Goal: Task Accomplishment & Management: Complete application form

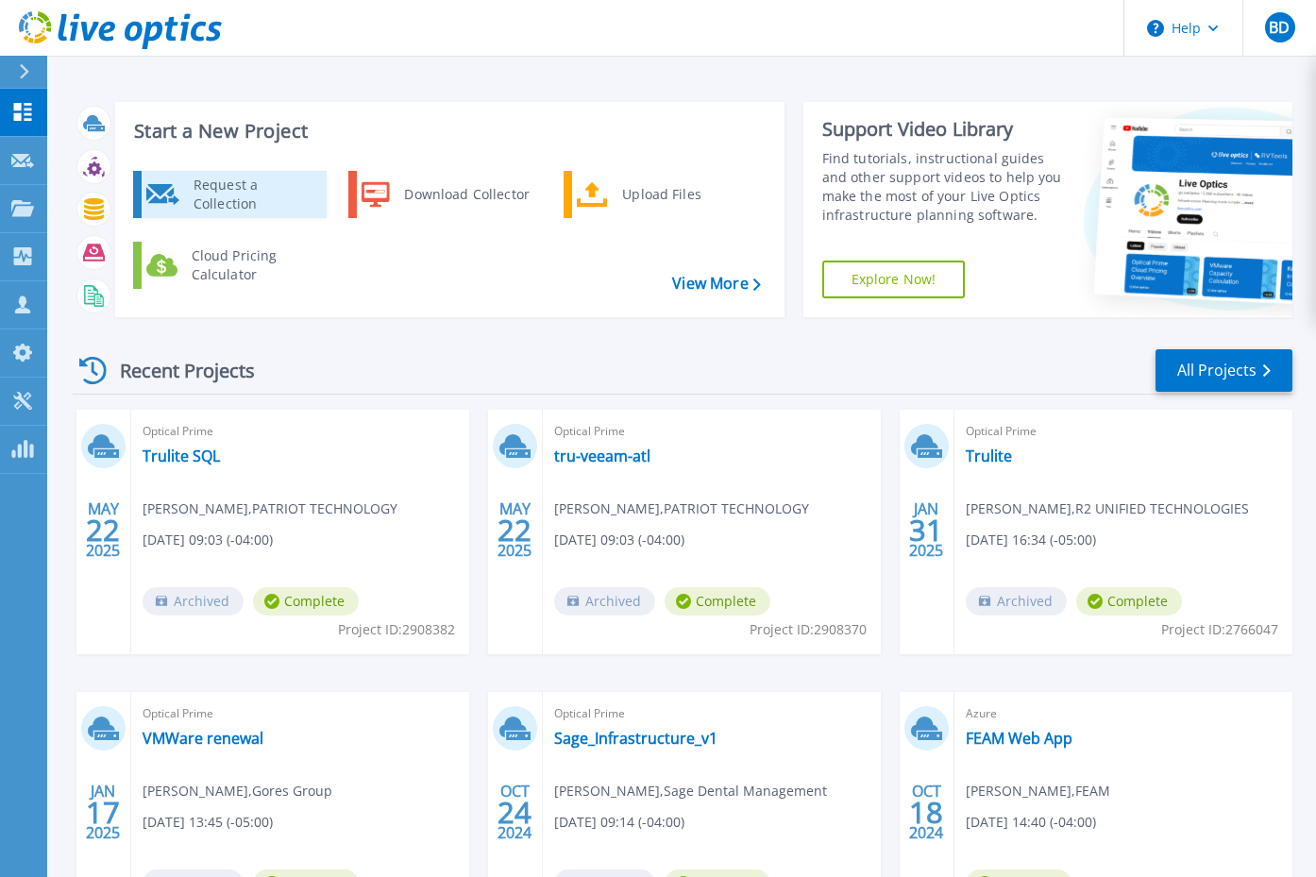
click at [259, 195] on div "Request a Collection" at bounding box center [253, 195] width 138 height 38
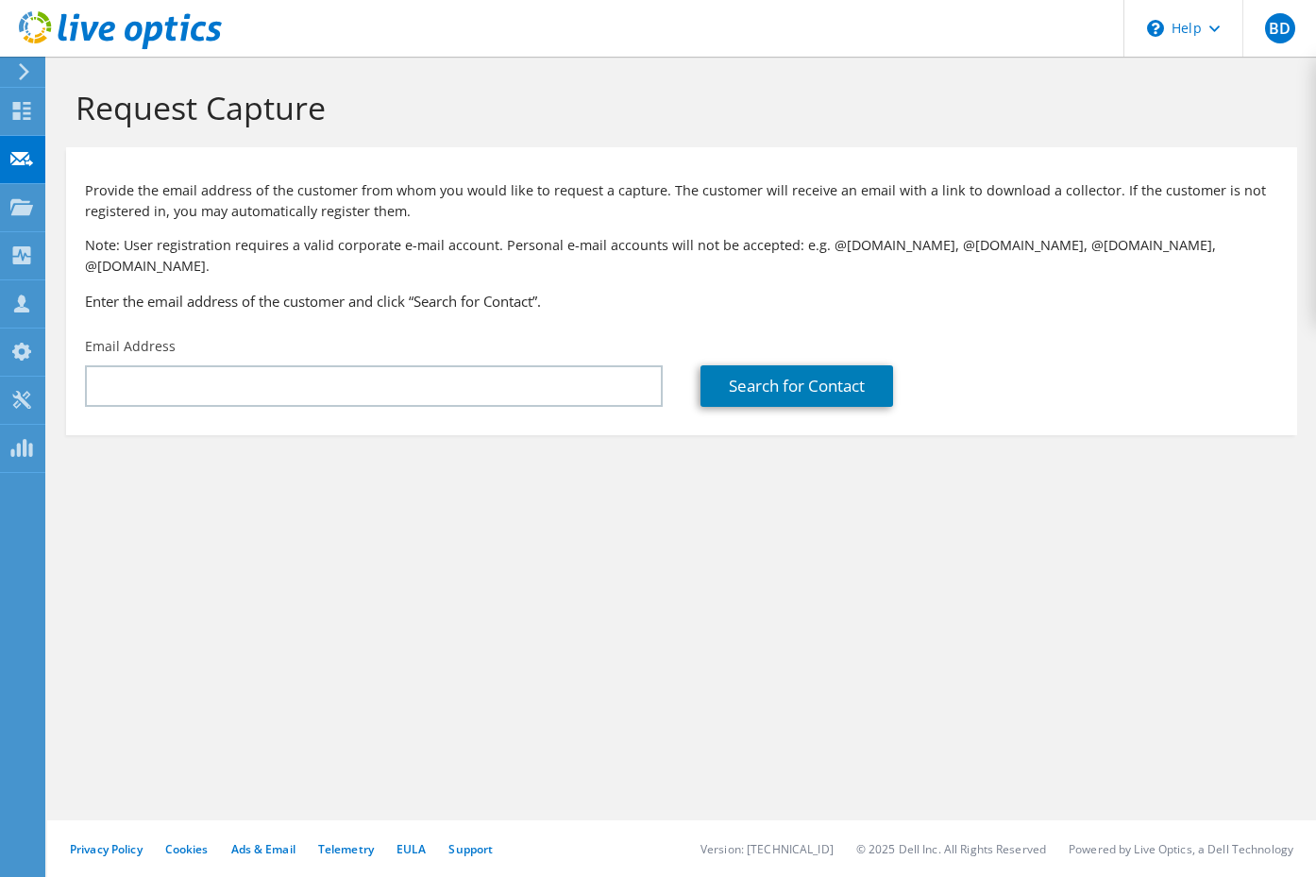
click at [310, 344] on div "Email Address" at bounding box center [374, 372] width 616 height 89
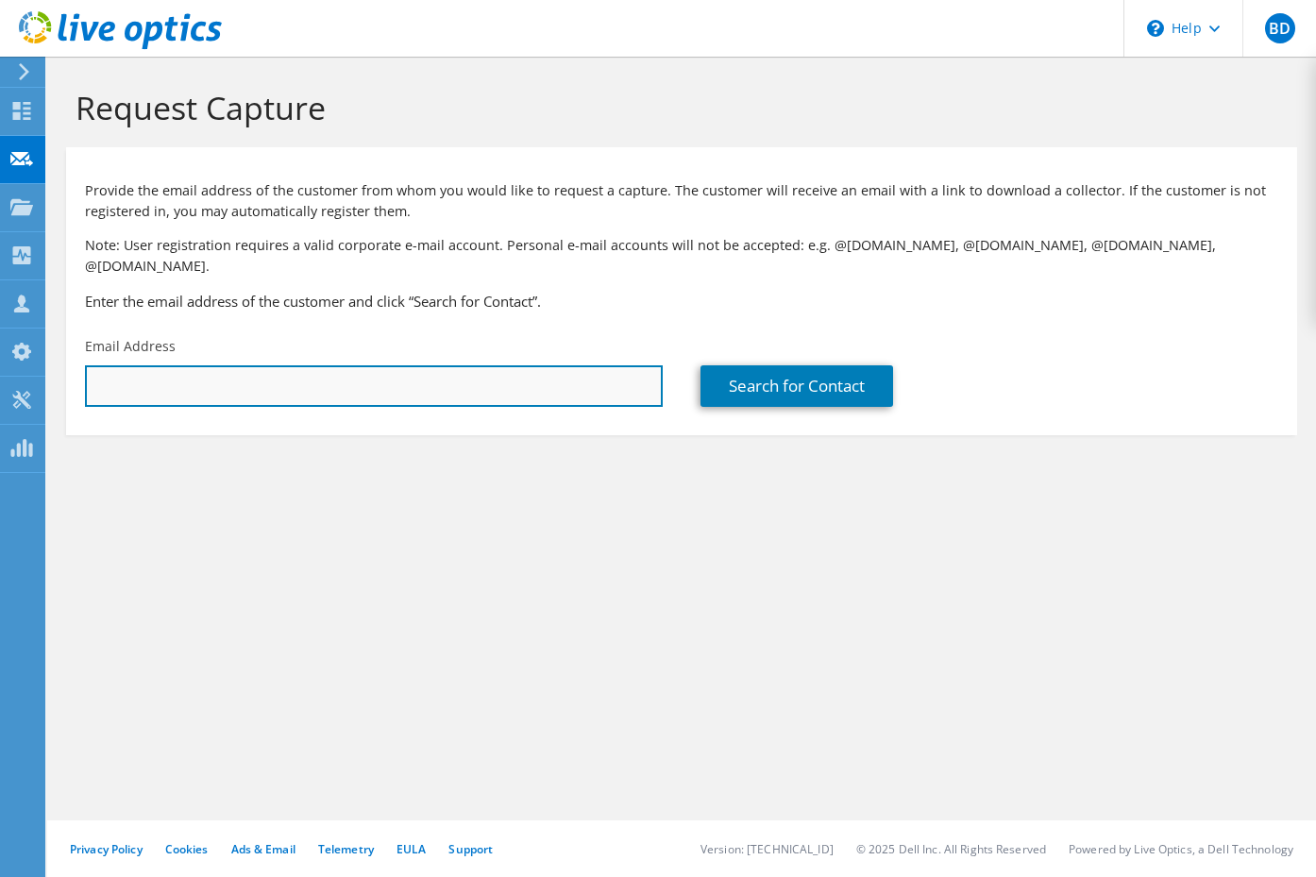
click at [293, 365] on input "text" at bounding box center [374, 386] width 578 height 42
drag, startPoint x: 161, startPoint y: 367, endPoint x: 98, endPoint y: 364, distance: 63.3
click at [98, 365] on input "jesus.melo@nsd.com" at bounding box center [374, 386] width 578 height 42
type input "[EMAIL_ADDRESS][DOMAIN_NAME]"
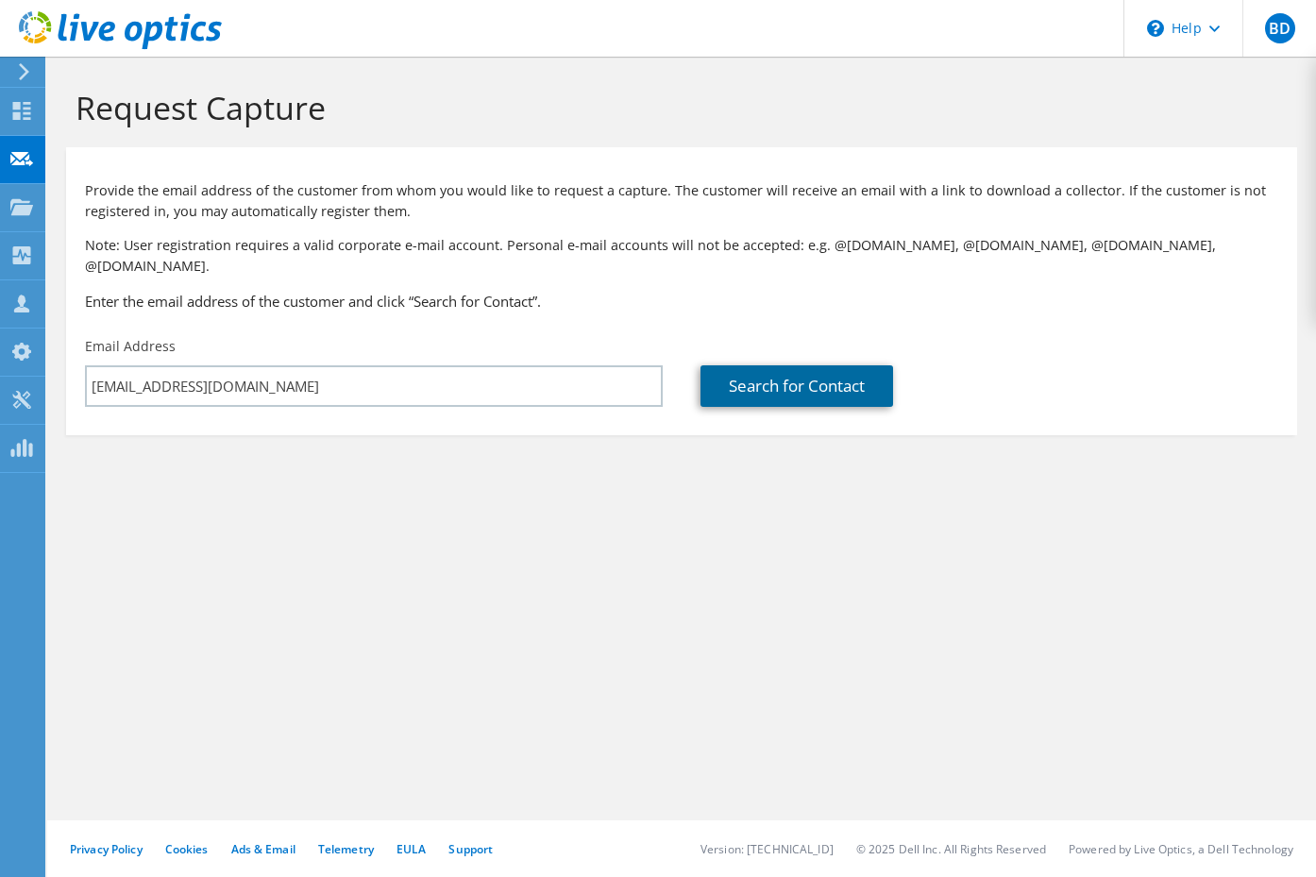
click at [771, 368] on link "Search for Contact" at bounding box center [797, 386] width 193 height 42
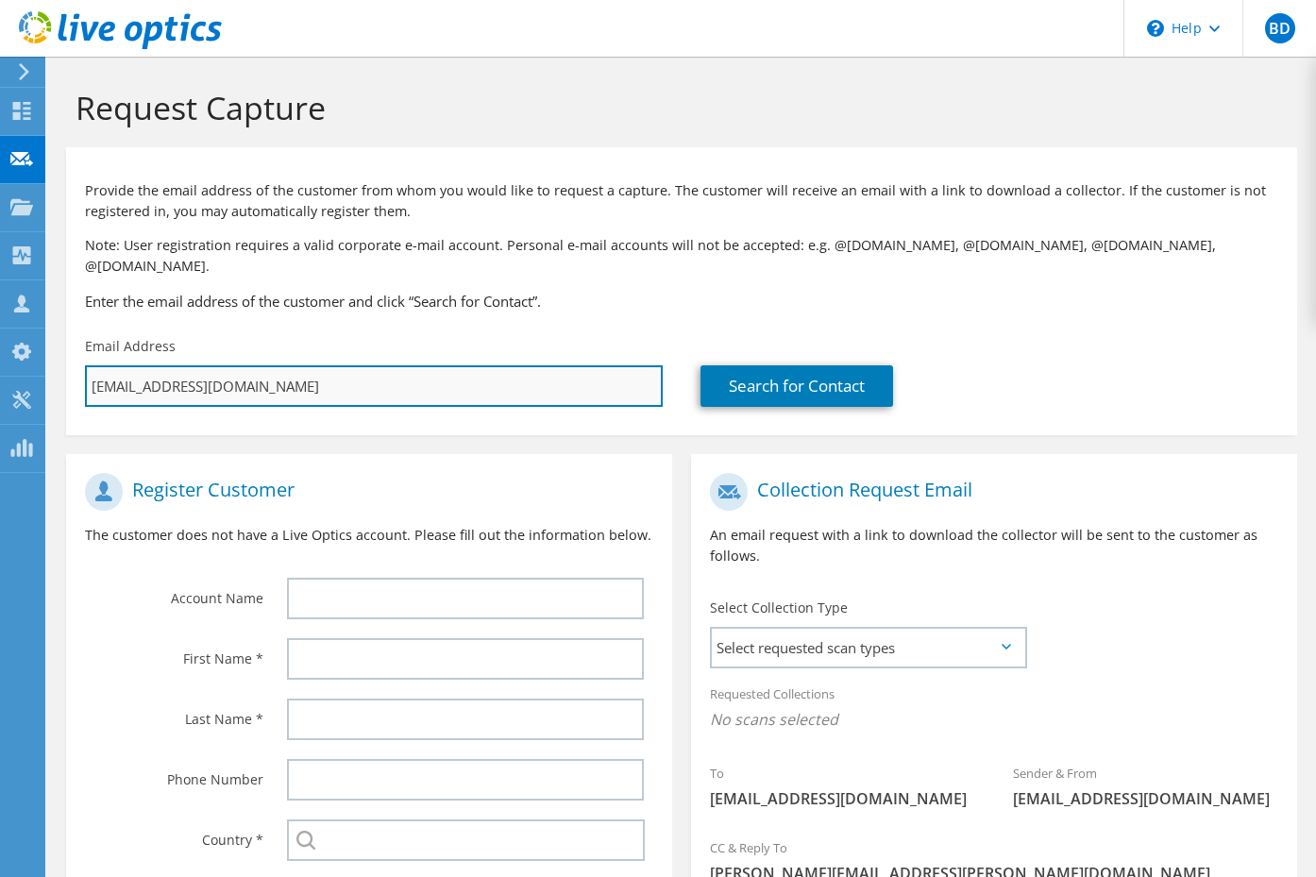
click at [287, 365] on input "[EMAIL_ADDRESS][DOMAIN_NAME]" at bounding box center [374, 386] width 578 height 42
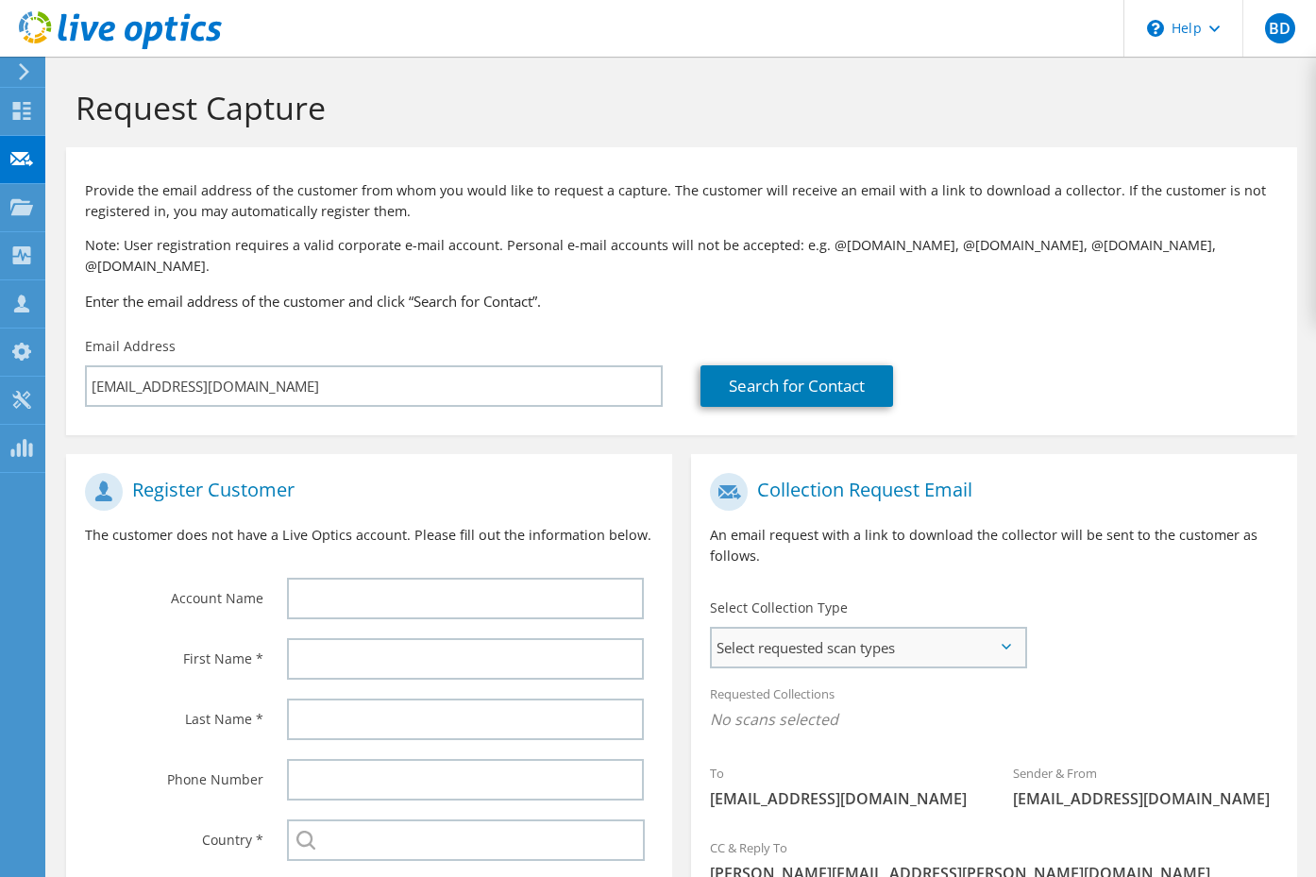
click at [1007, 629] on span "Select requested scan types" at bounding box center [868, 648] width 313 height 38
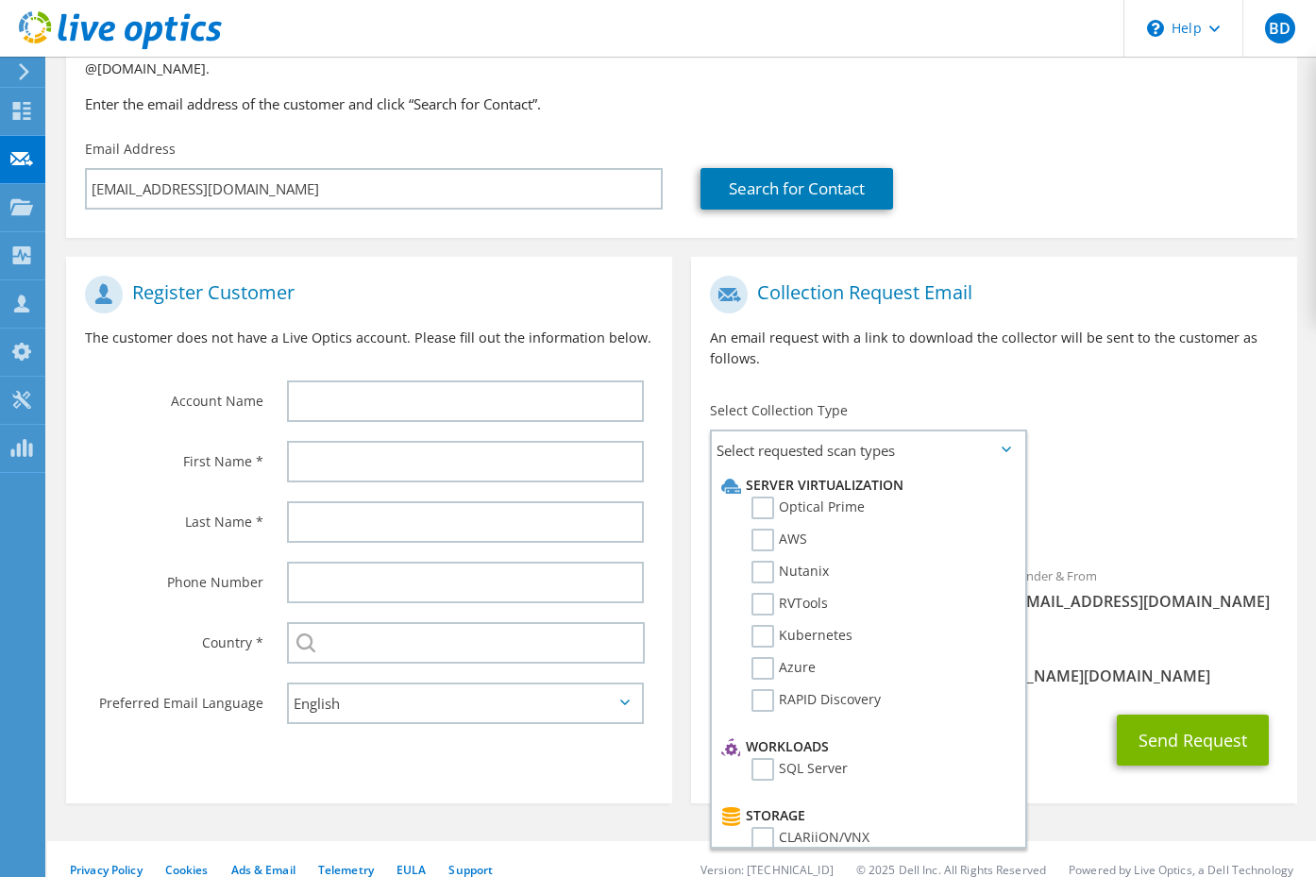
click at [1063, 421] on div "To jmelo@nationsafedrivers.com Sender & From liveoptics@liveoptics.com" at bounding box center [994, 448] width 606 height 364
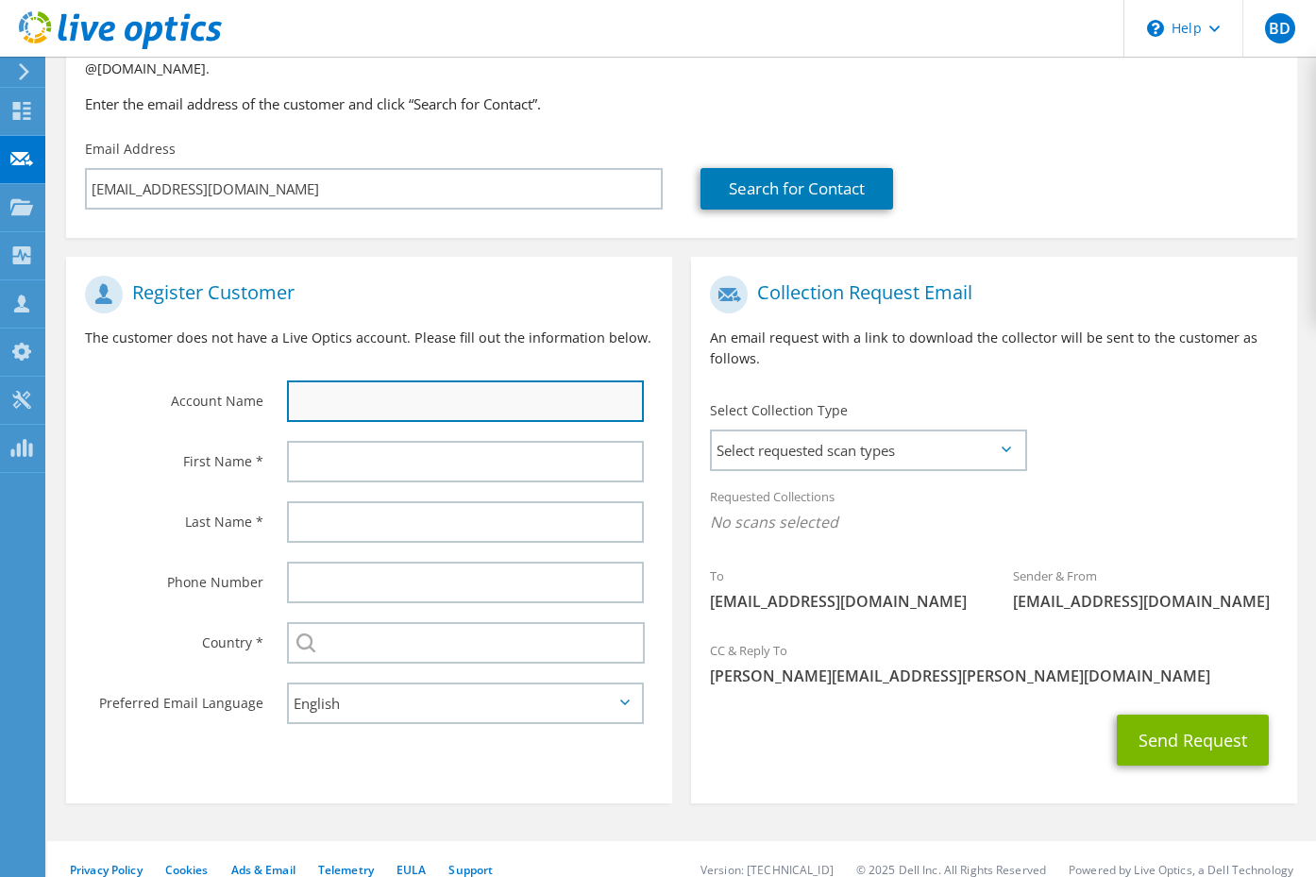
click at [476, 386] on input "text" at bounding box center [465, 402] width 357 height 42
type input "Nation Safe Drivers"
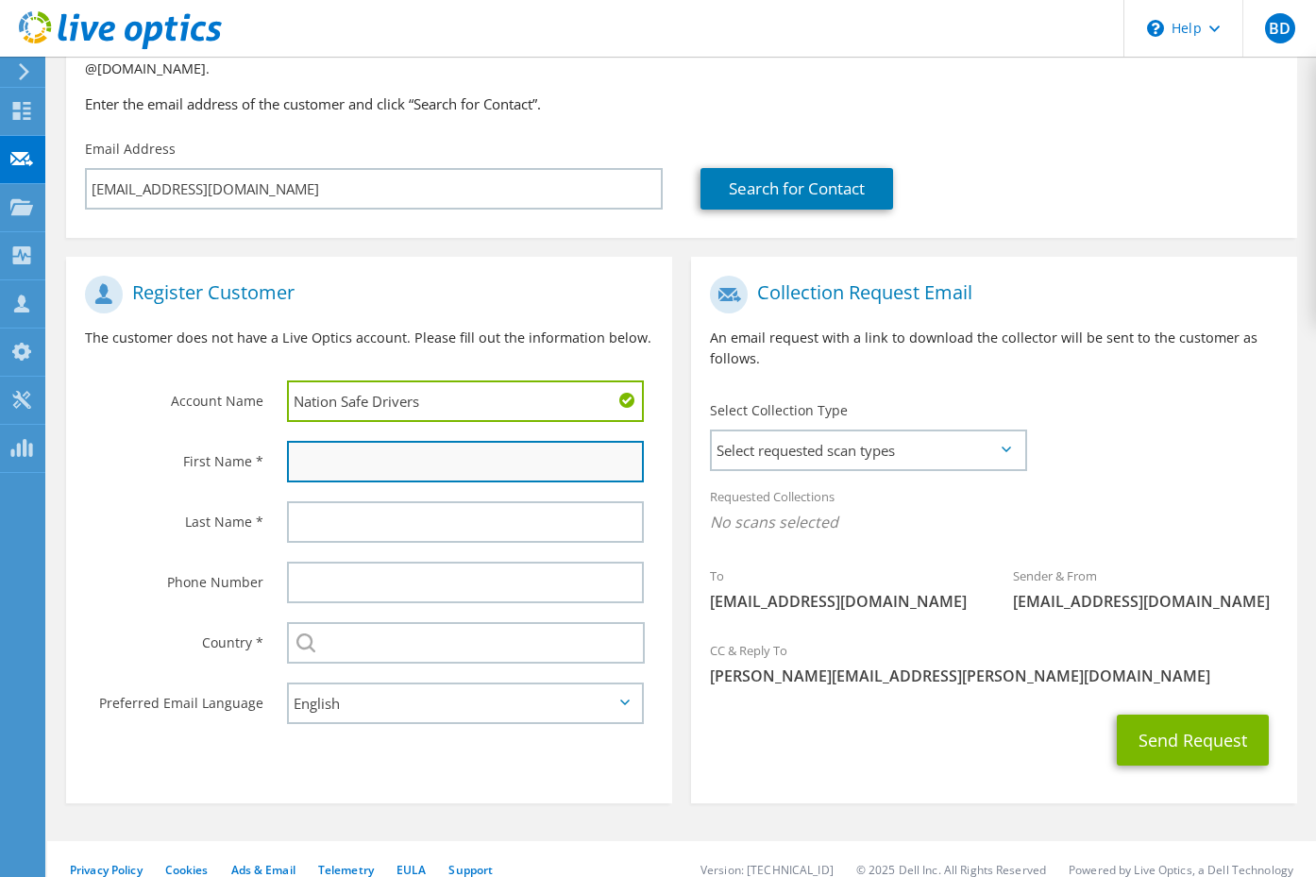
click at [388, 450] on input "text" at bounding box center [465, 462] width 357 height 42
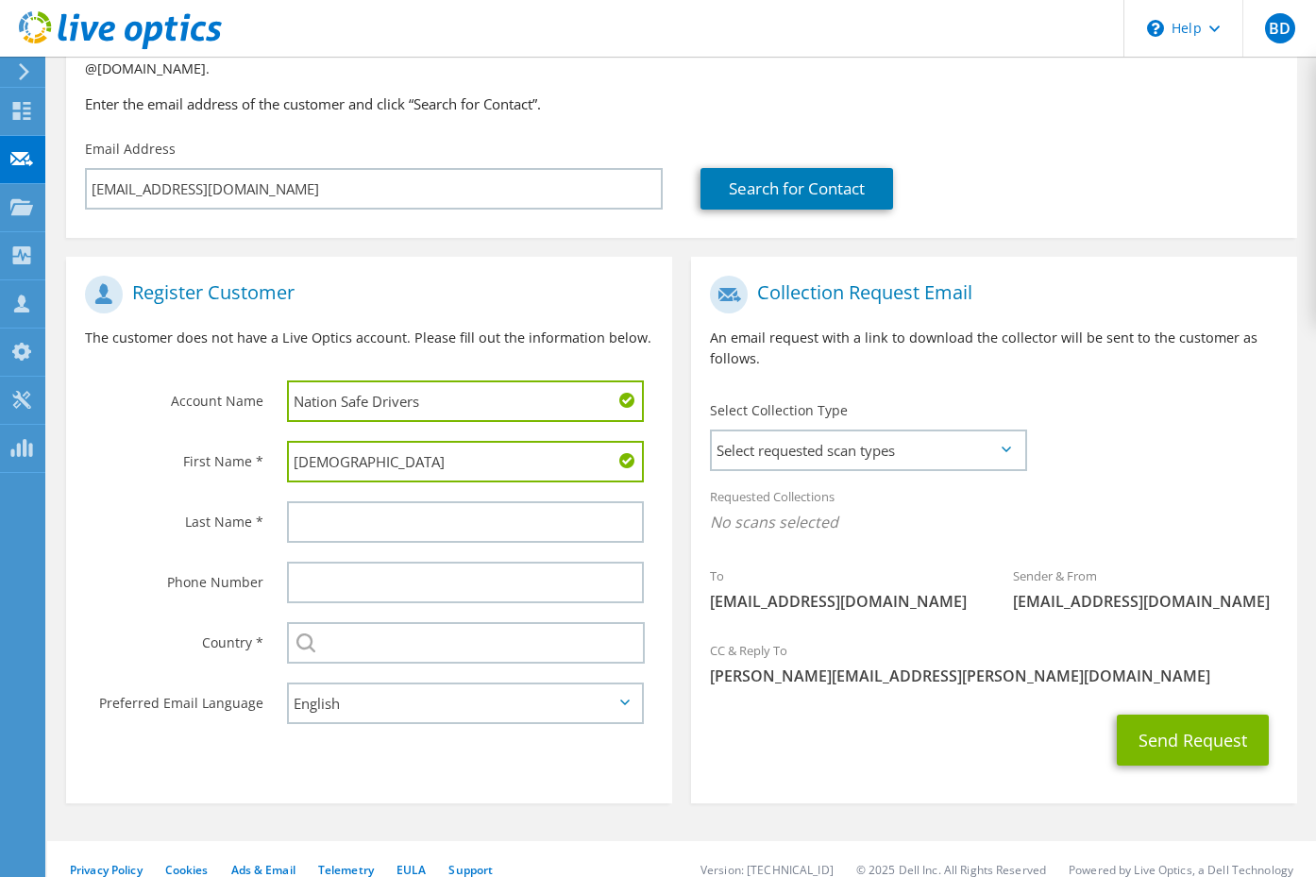
type input "[DEMOGRAPHIC_DATA]"
type input "Melo"
click at [317, 777] on section "Register Customer The customer does not have a Live Optics account. Please fill…" at bounding box center [369, 530] width 606 height 547
click at [1000, 432] on span "Select requested scan types" at bounding box center [868, 451] width 313 height 38
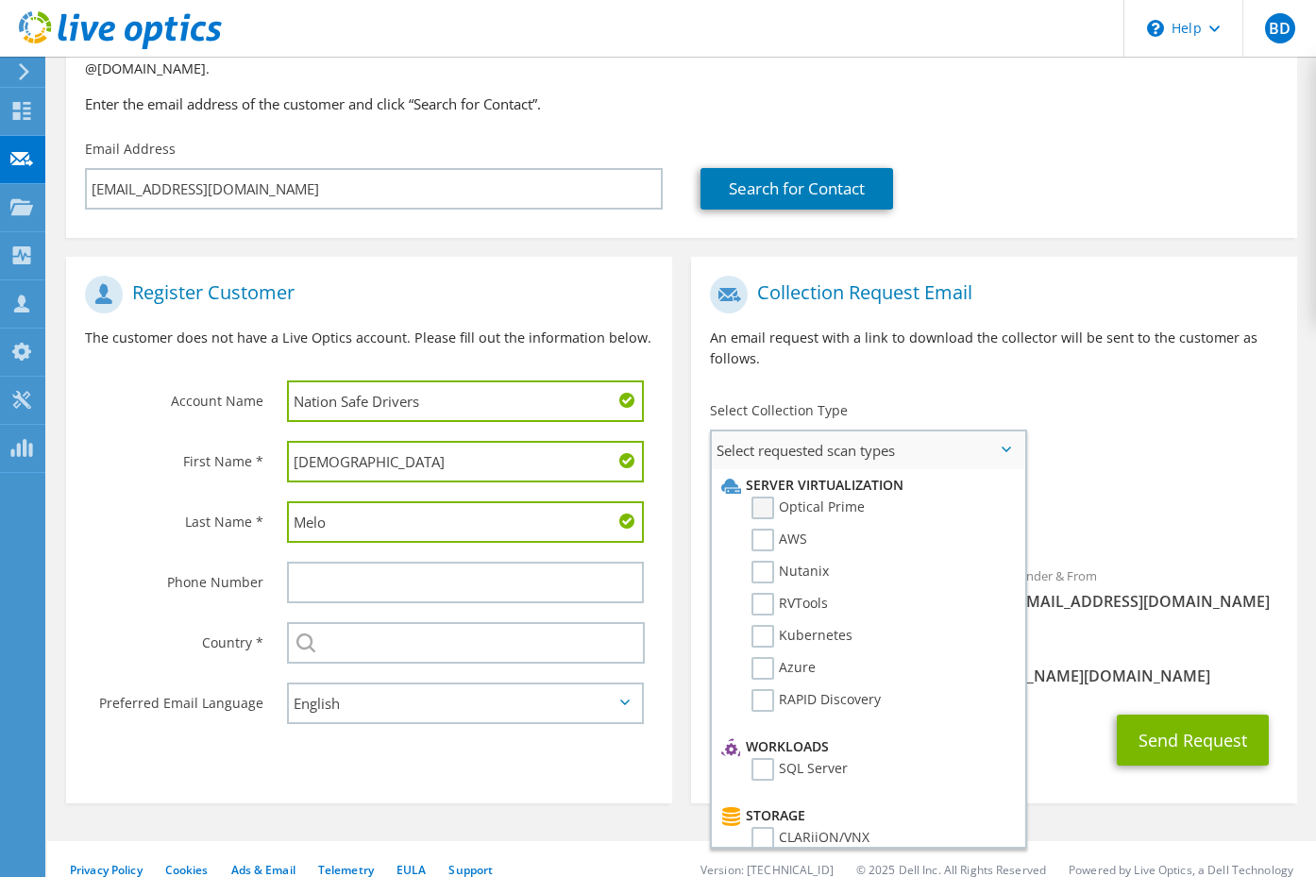
click at [770, 497] on label "Optical Prime" at bounding box center [808, 508] width 113 height 23
click at [0, 0] on input "Optical Prime" at bounding box center [0, 0] width 0 height 0
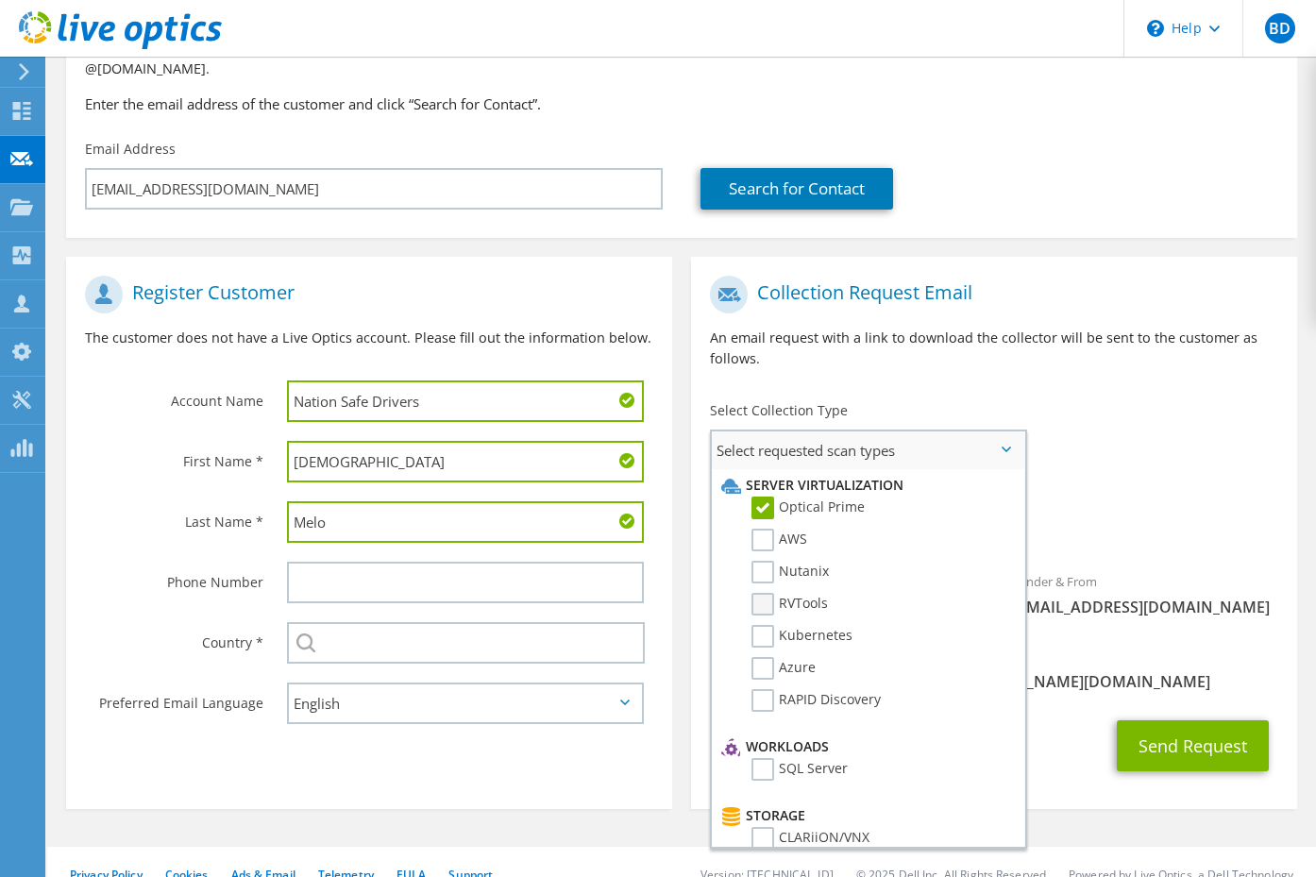
click at [769, 593] on label "RVTools" at bounding box center [790, 604] width 76 height 23
click at [0, 0] on input "RVTools" at bounding box center [0, 0] width 0 height 0
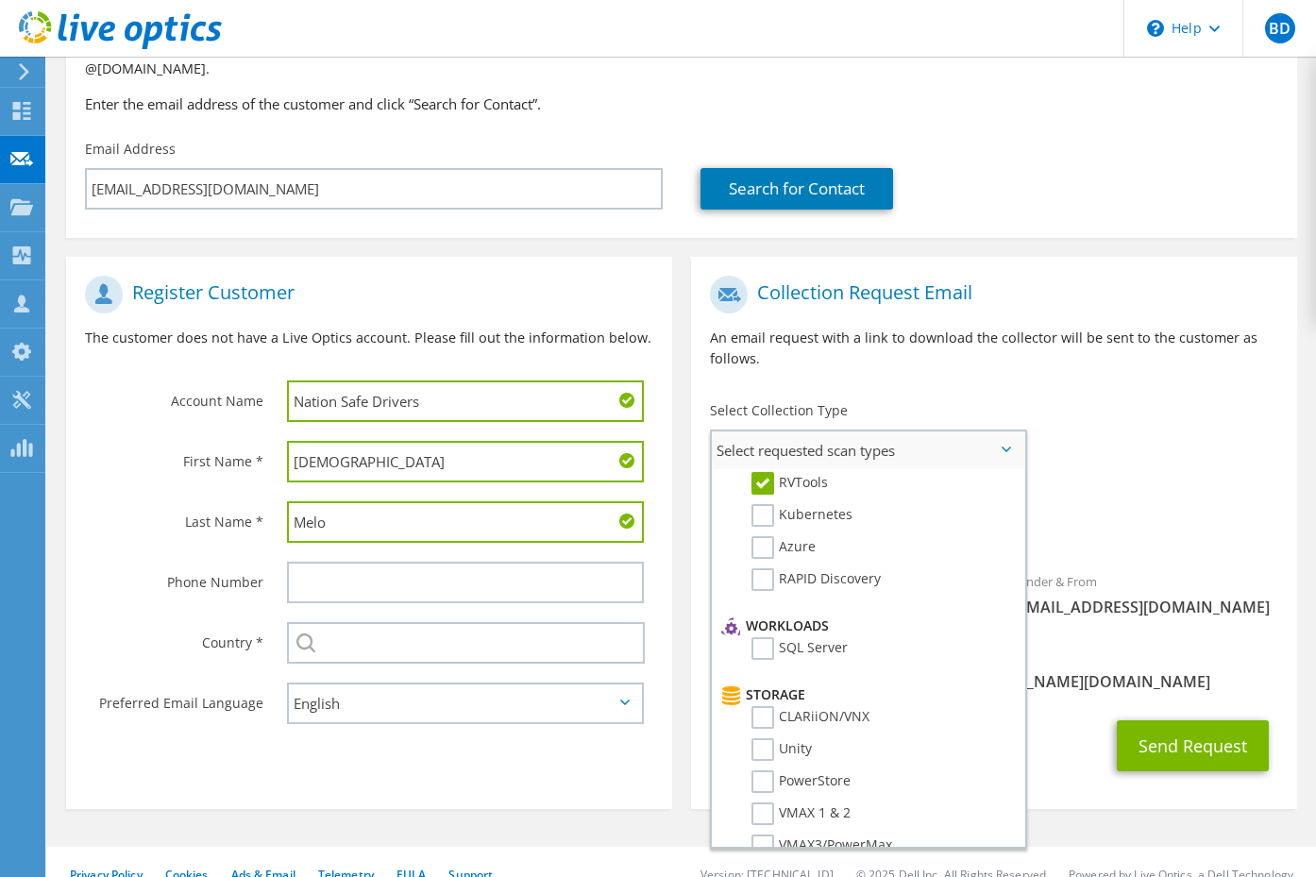
scroll to position [138, 0]
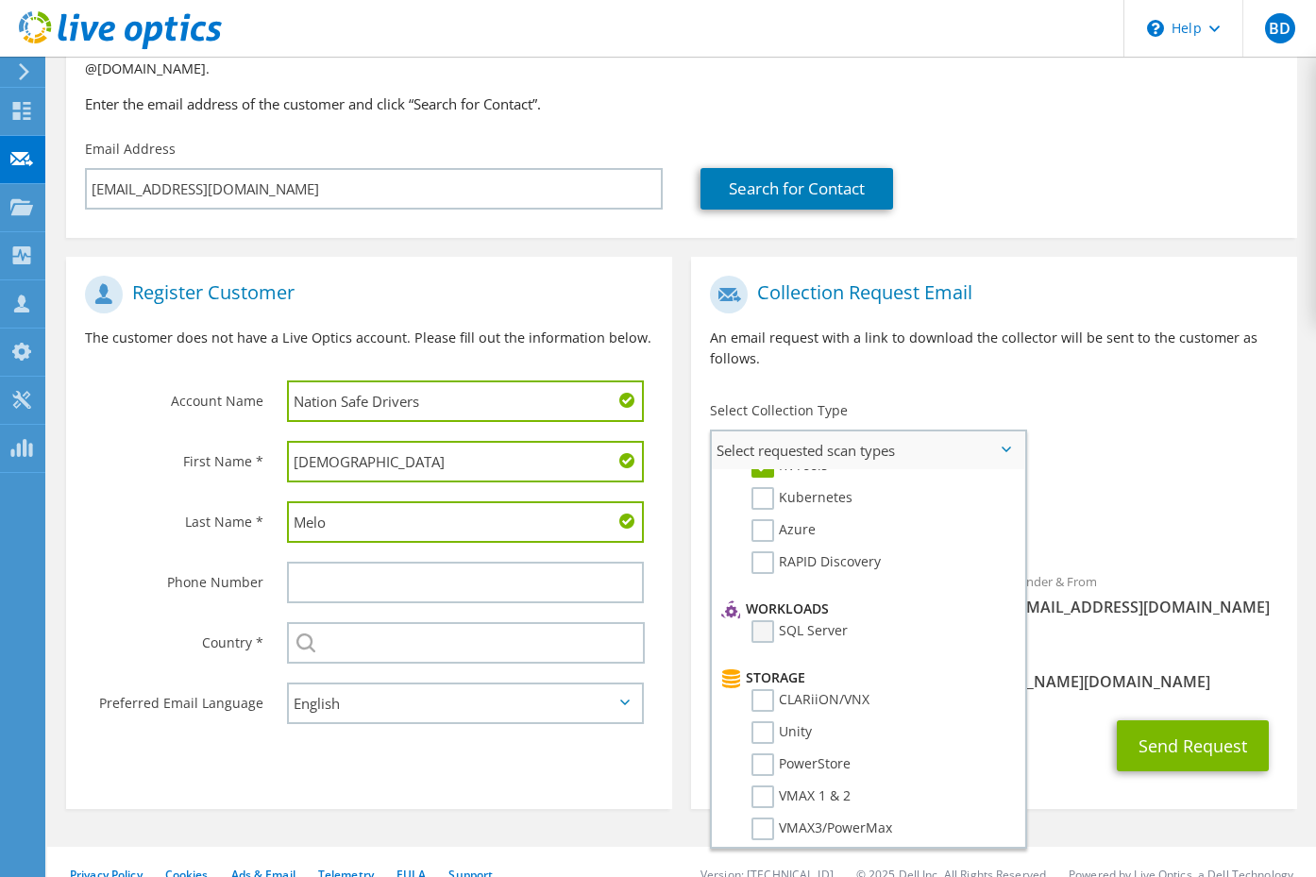
click at [770, 620] on label "SQL Server" at bounding box center [800, 631] width 96 height 23
click at [0, 0] on input "SQL Server" at bounding box center [0, 0] width 0 height 0
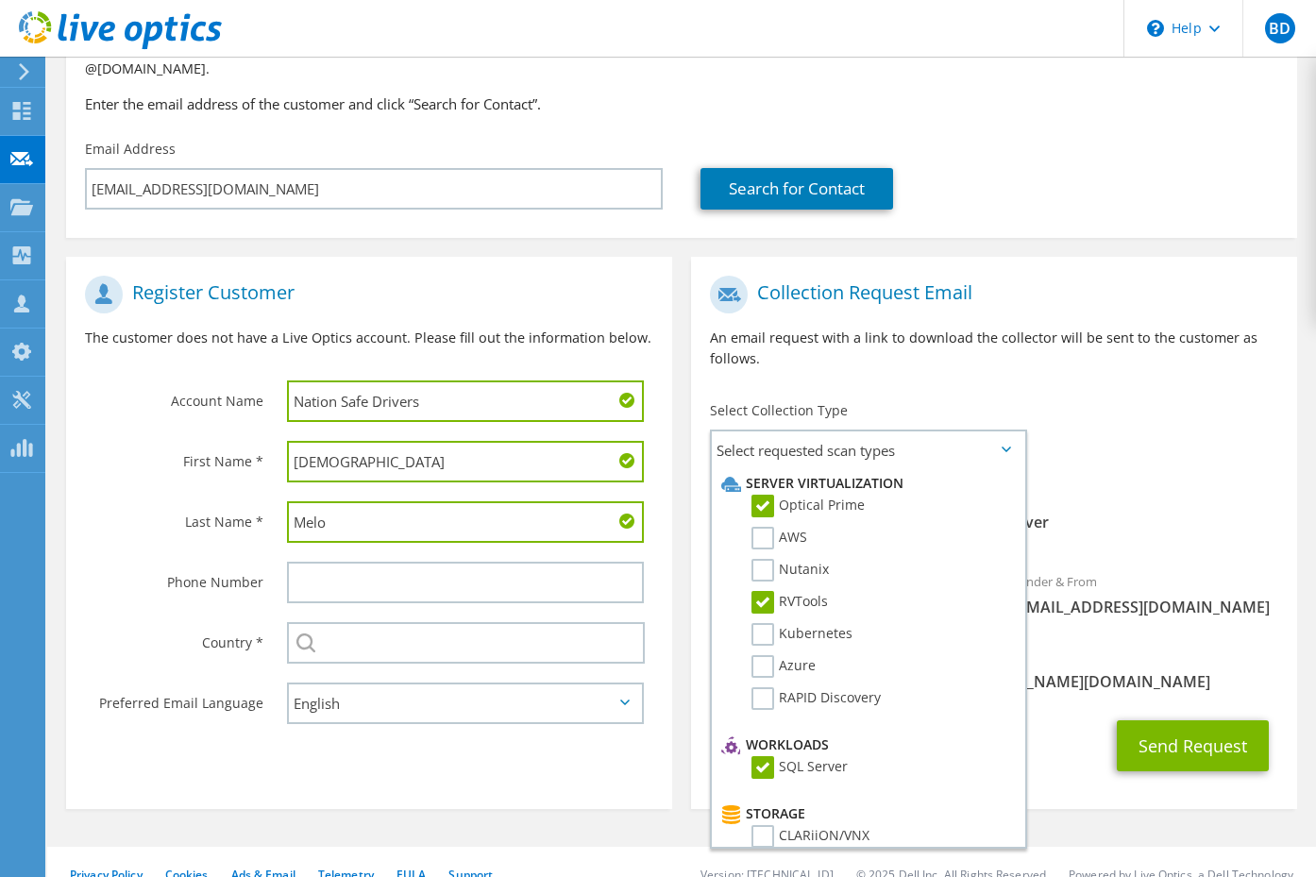
scroll to position [0, 0]
click at [1160, 390] on div "To jmelo@nationsafedrivers.com Sender & From liveoptics@liveoptics.com" at bounding box center [994, 451] width 606 height 370
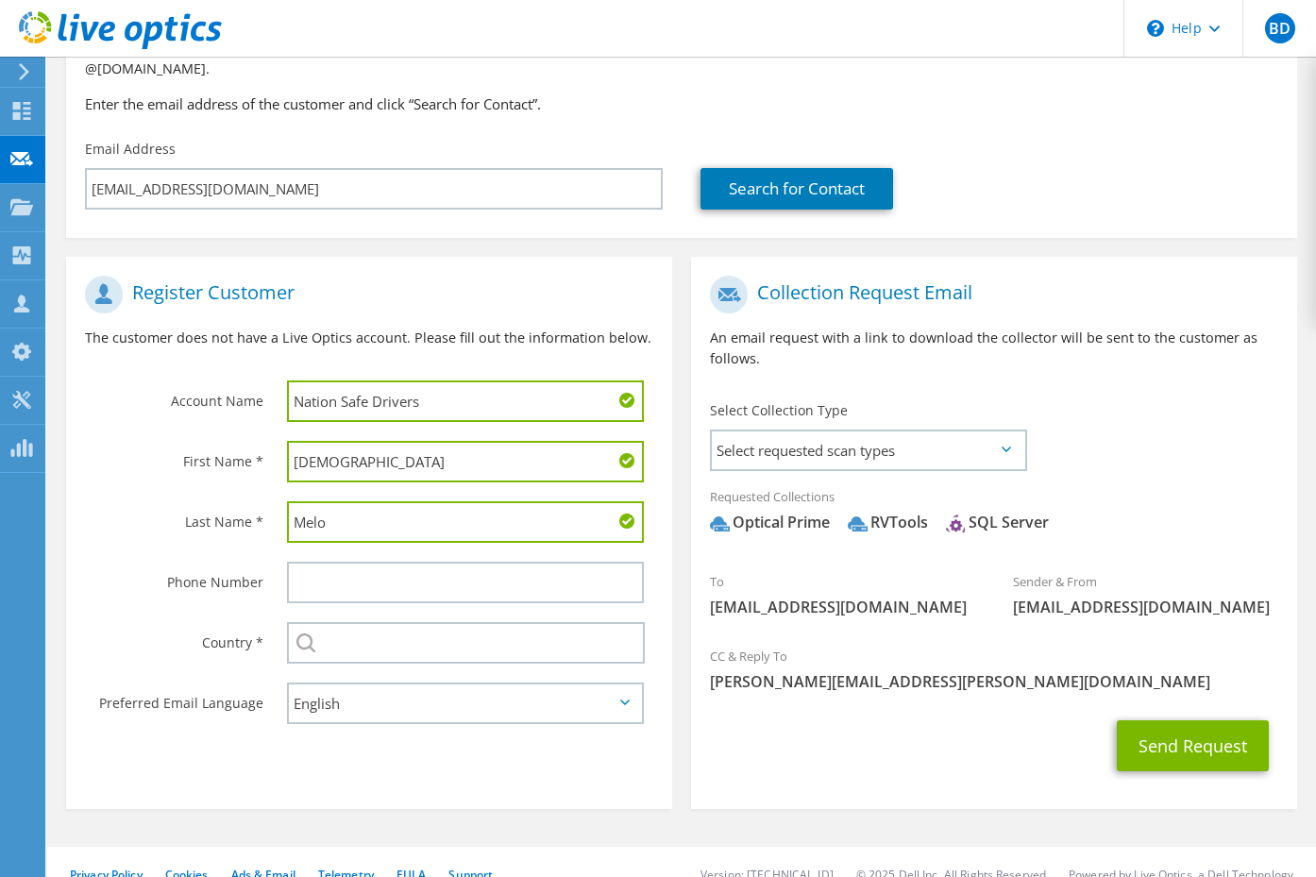
click at [1007, 447] on icon at bounding box center [1006, 450] width 9 height 6
click at [1003, 447] on icon at bounding box center [1006, 450] width 9 height 6
click at [1004, 433] on span "Select requested scan types" at bounding box center [868, 451] width 313 height 38
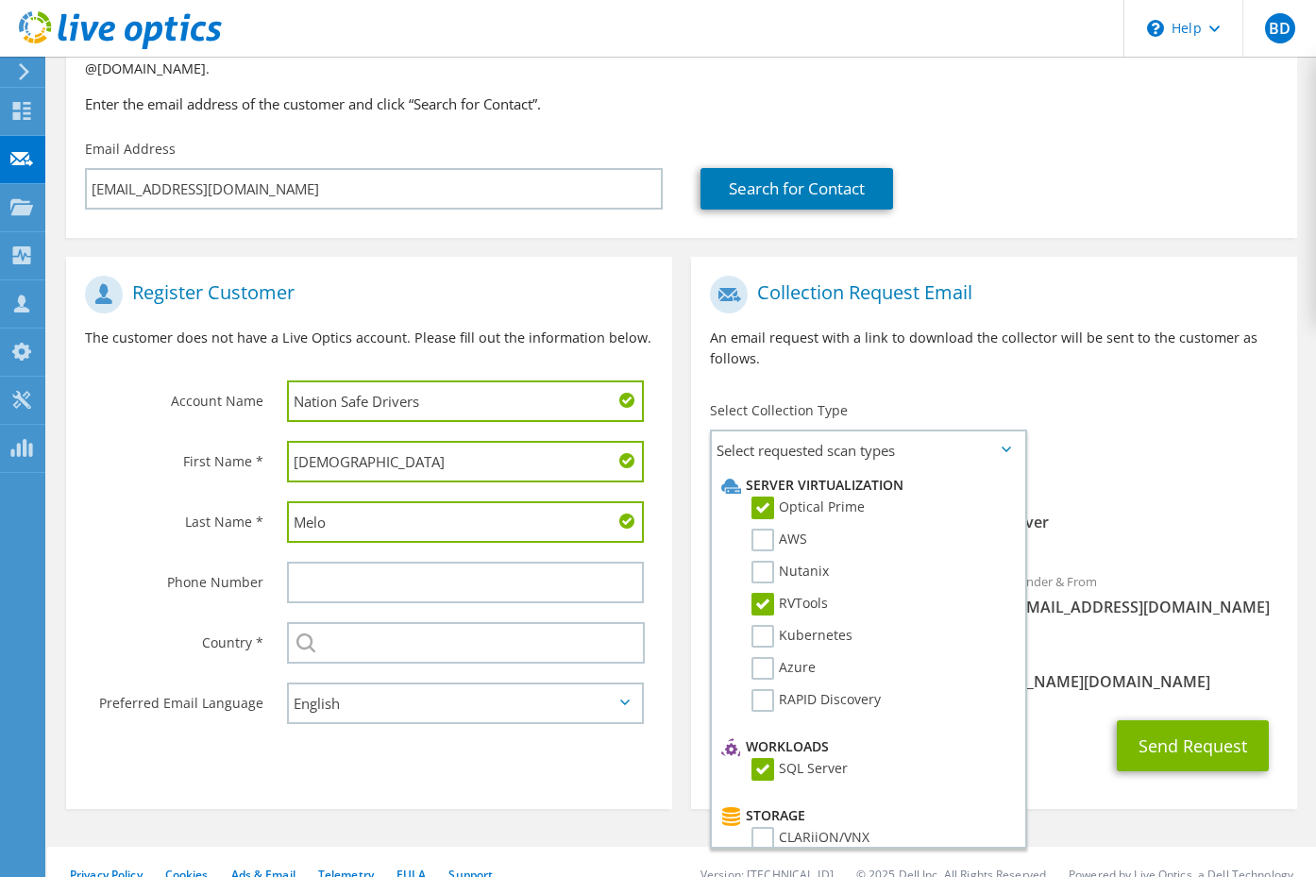
click at [1131, 345] on p "An email request with a link to download the collector will be sent to the cust…" at bounding box center [994, 349] width 568 height 42
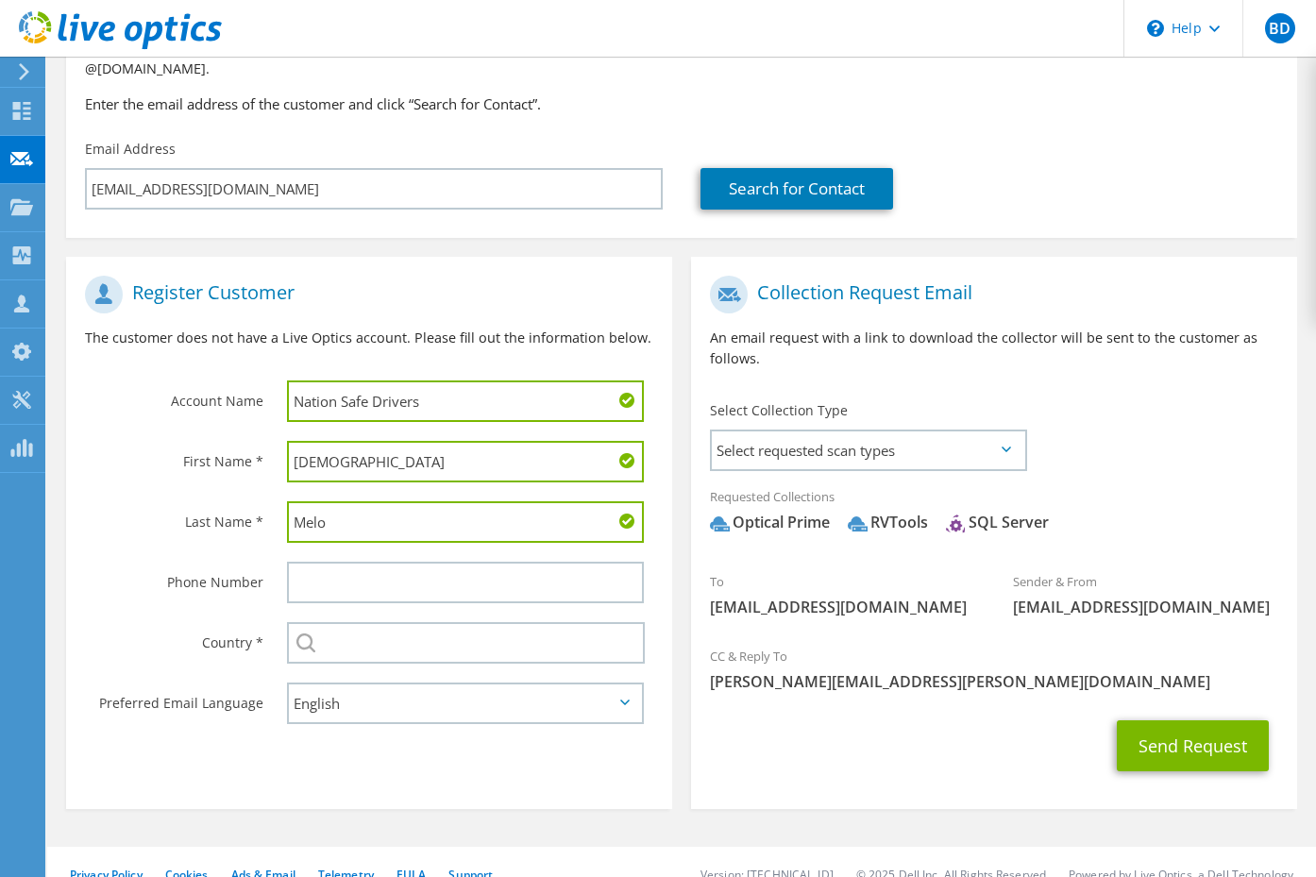
click at [548, 765] on section "Register Customer The customer does not have a Live Optics account. Please fill…" at bounding box center [369, 533] width 606 height 552
click at [998, 432] on span "Select requested scan types" at bounding box center [868, 451] width 313 height 38
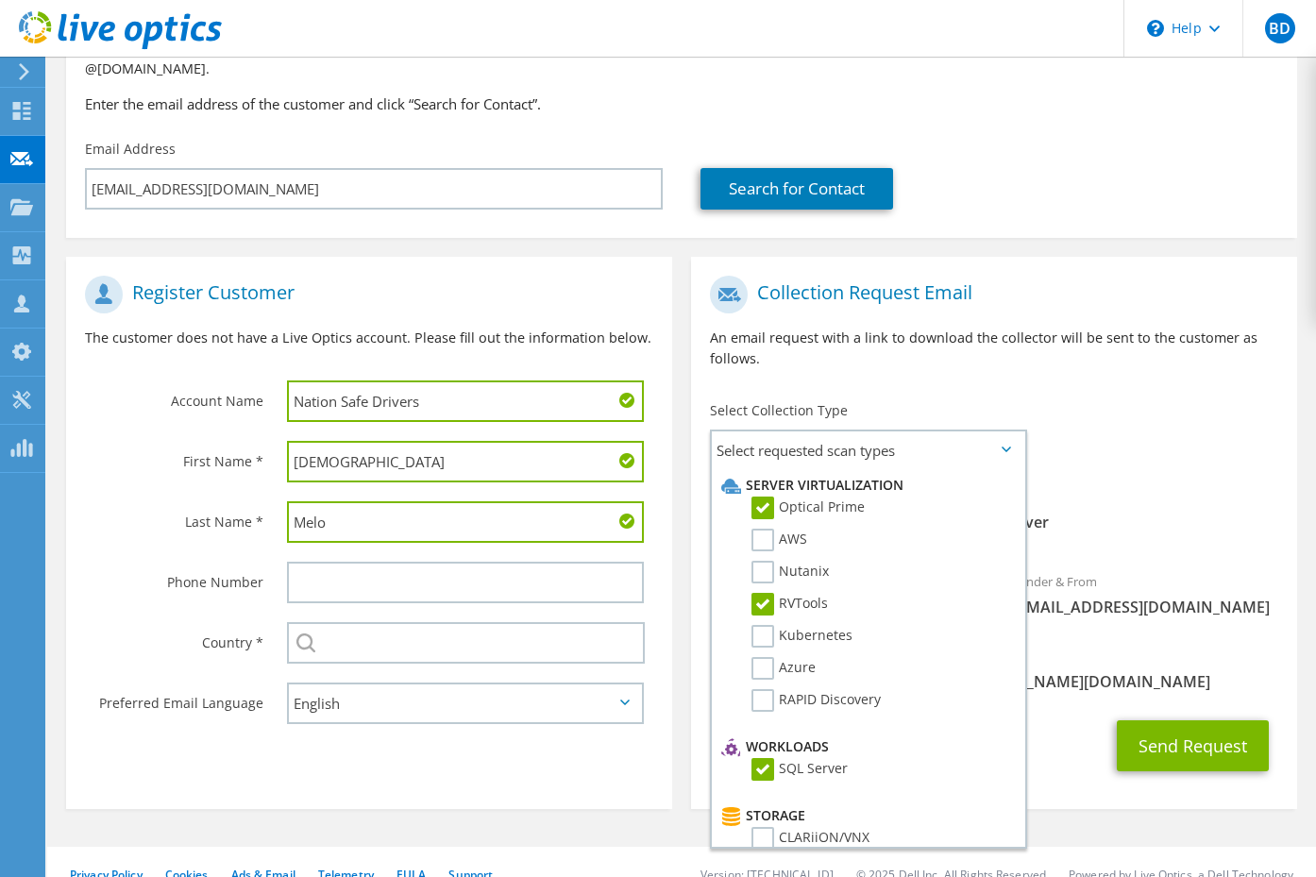
click at [1124, 414] on div "To jmelo@nationsafedrivers.com Sender & From liveoptics@liveoptics.com" at bounding box center [994, 451] width 606 height 370
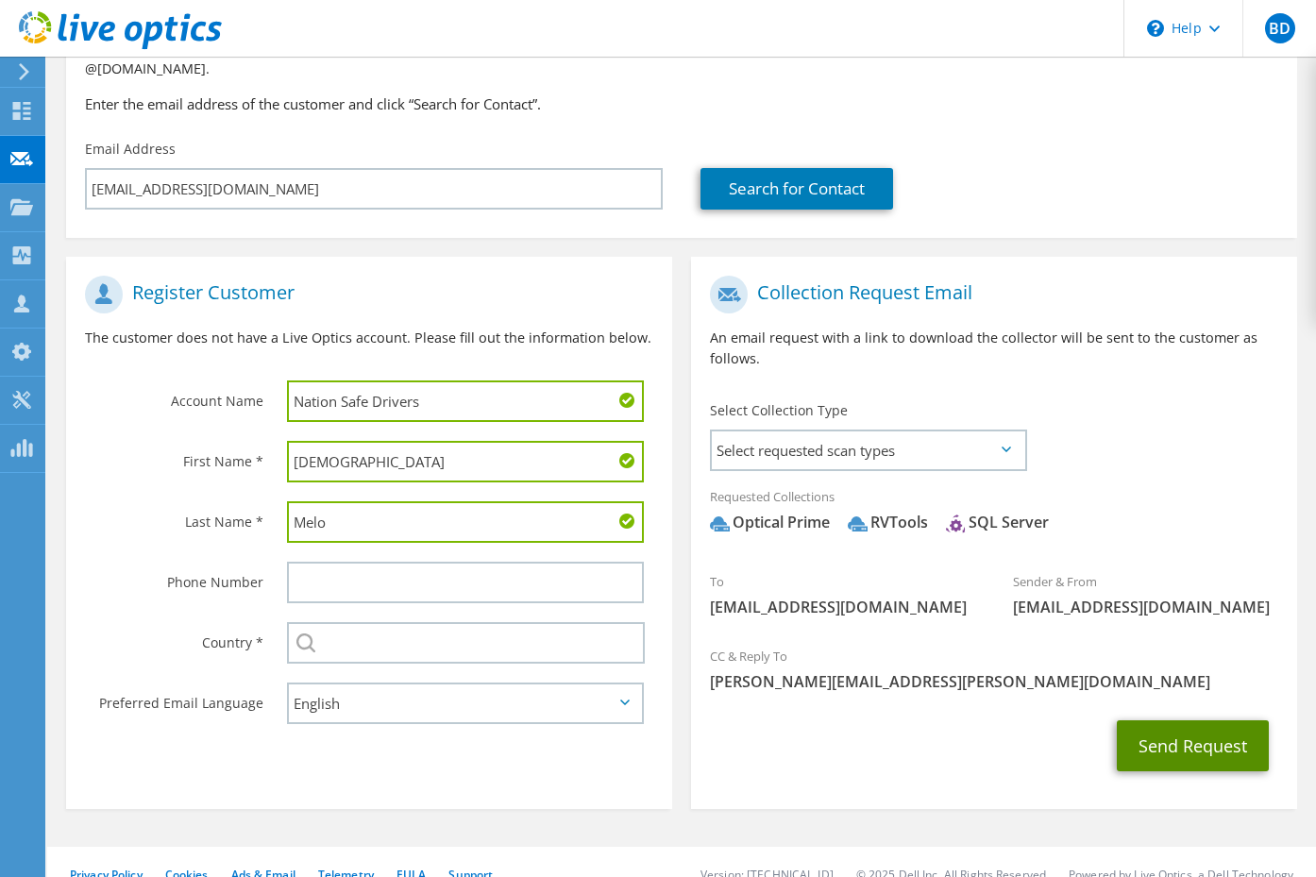
click at [1178, 728] on button "Send Request" at bounding box center [1193, 745] width 152 height 51
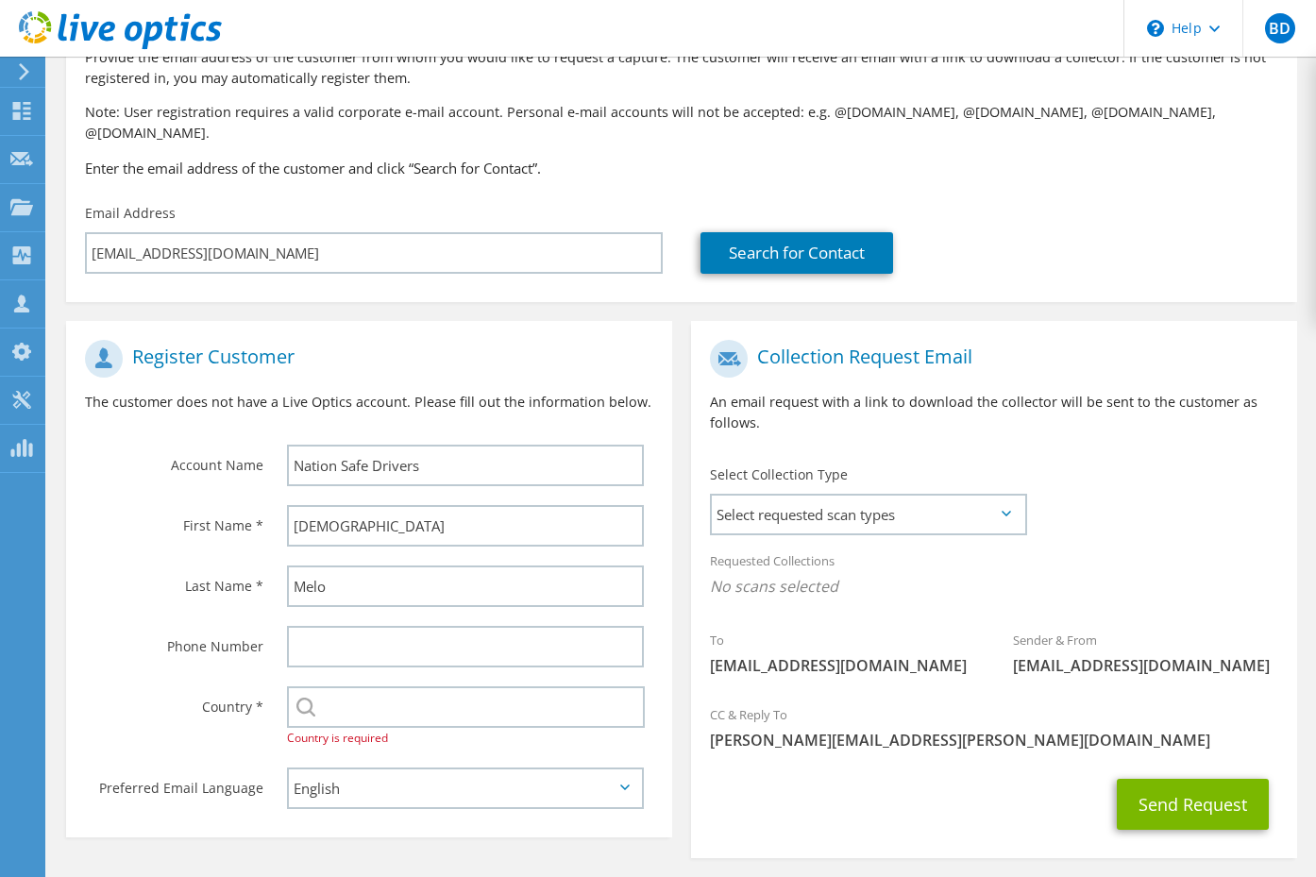
scroll to position [177, 0]
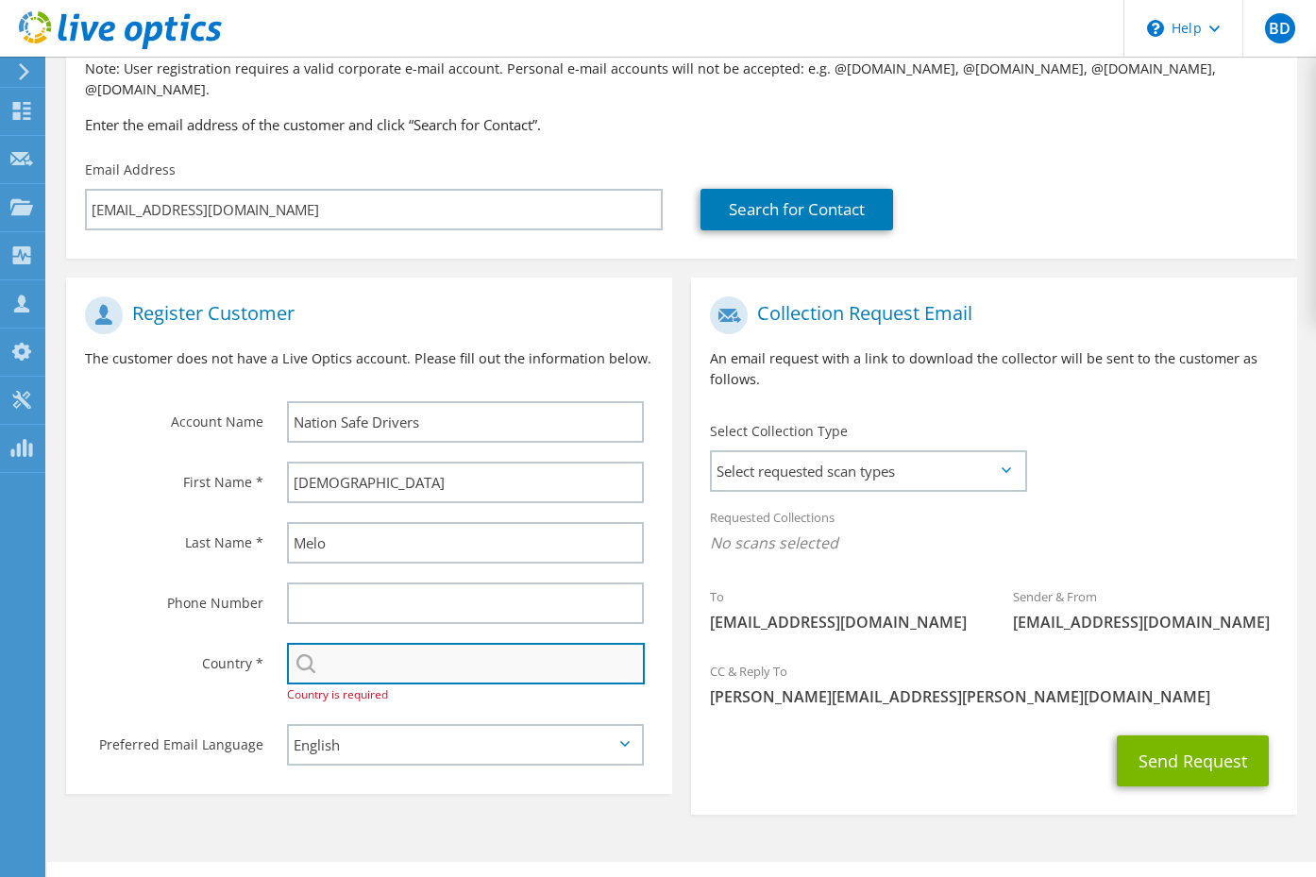
click at [394, 643] on input "text" at bounding box center [466, 664] width 358 height 42
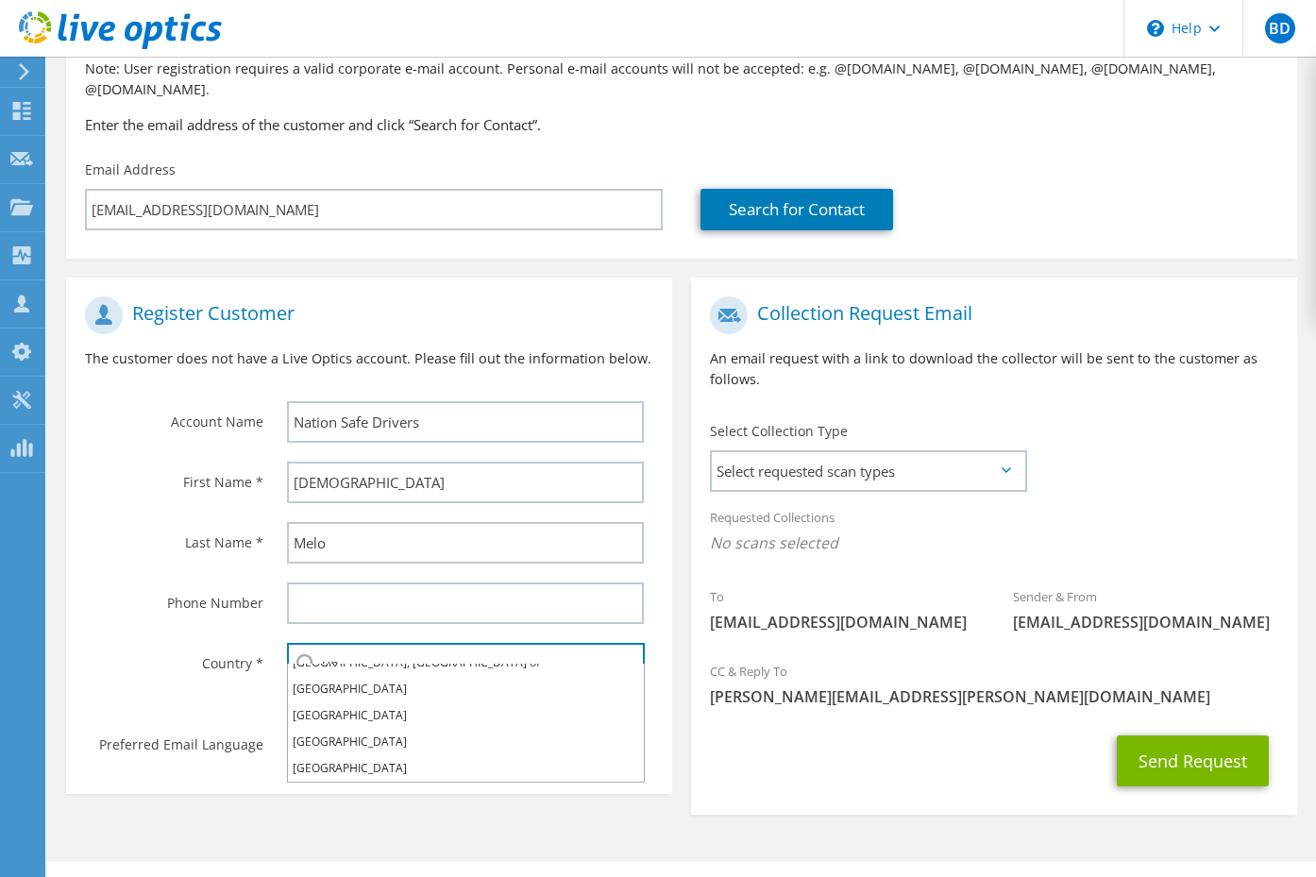
scroll to position [67, 0]
click at [327, 686] on li "[GEOGRAPHIC_DATA]" at bounding box center [466, 689] width 356 height 26
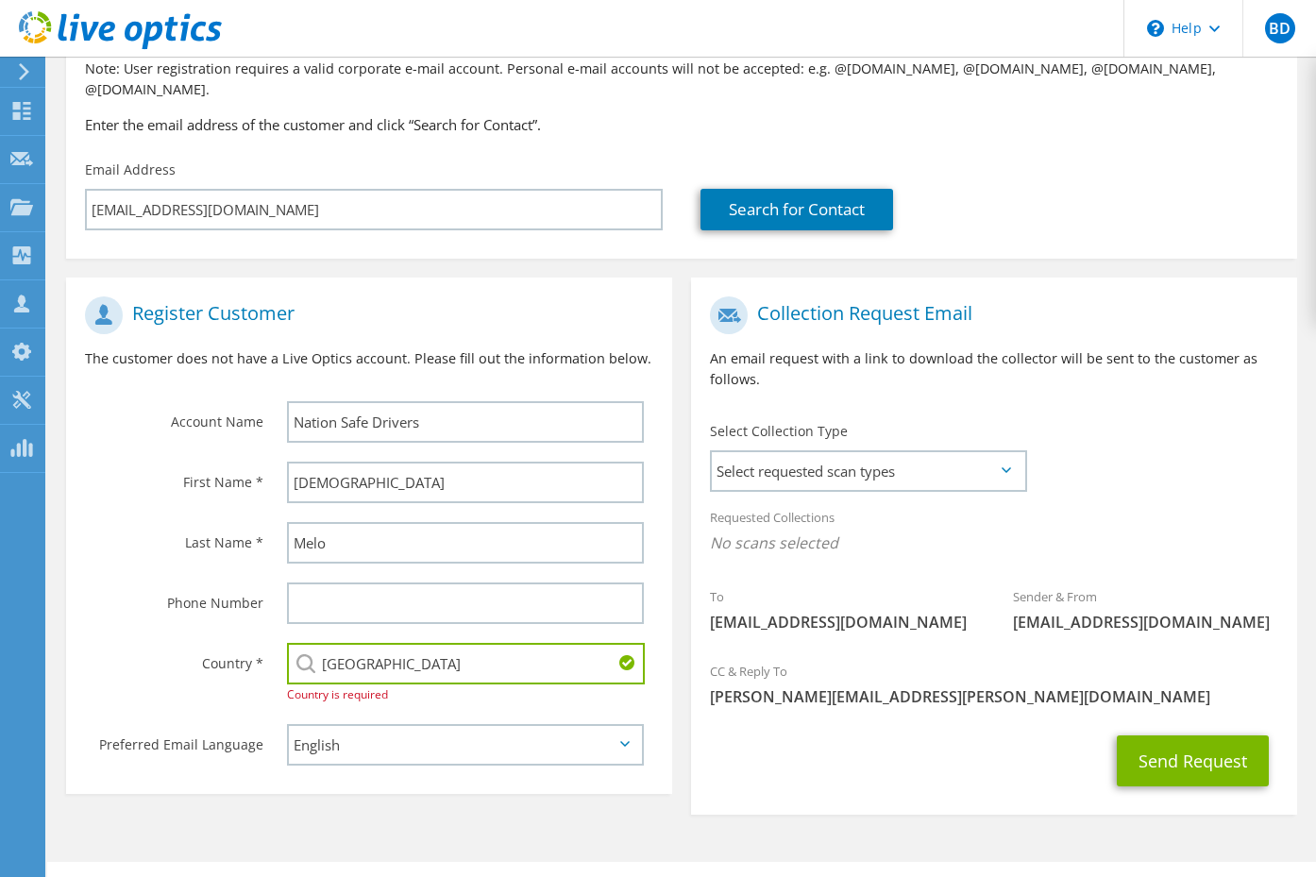
type input "[GEOGRAPHIC_DATA]"
click at [798, 742] on div "Send Request" at bounding box center [994, 761] width 606 height 70
click at [1186, 740] on button "Send Request" at bounding box center [1193, 761] width 152 height 51
